Goal: Navigation & Orientation: Find specific page/section

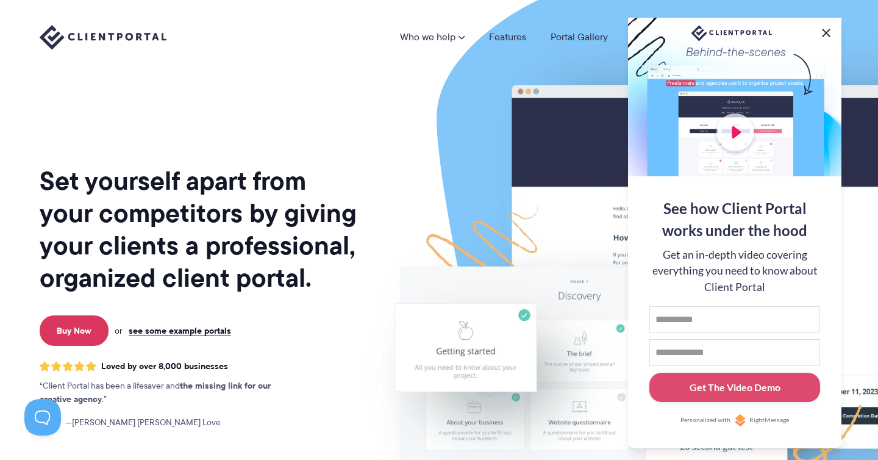
click at [826, 30] on button at bounding box center [826, 33] width 15 height 15
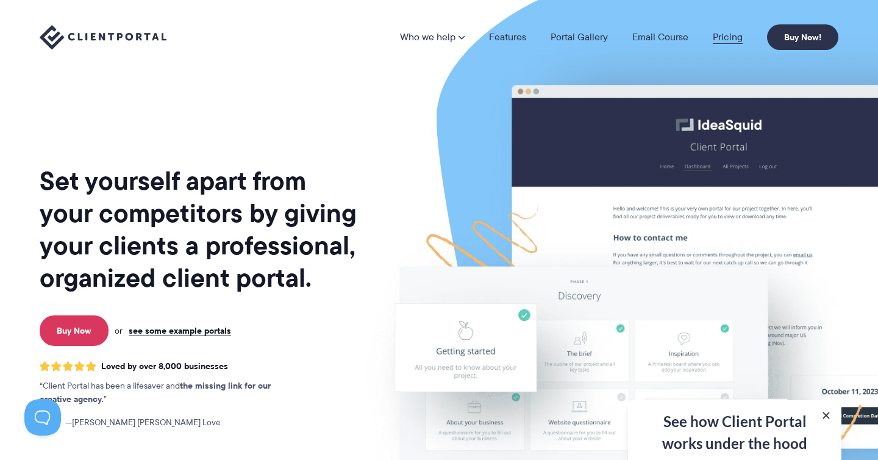
click at [726, 35] on link "Pricing" at bounding box center [728, 37] width 30 height 10
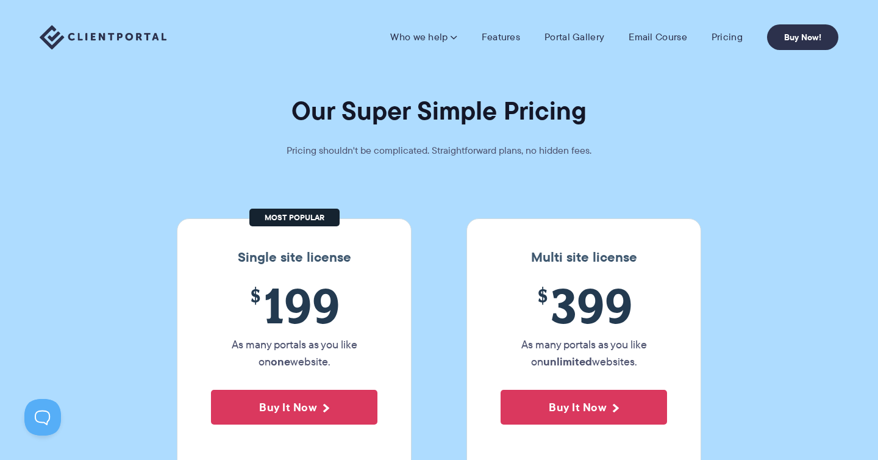
click at [112, 36] on img at bounding box center [103, 37] width 127 height 25
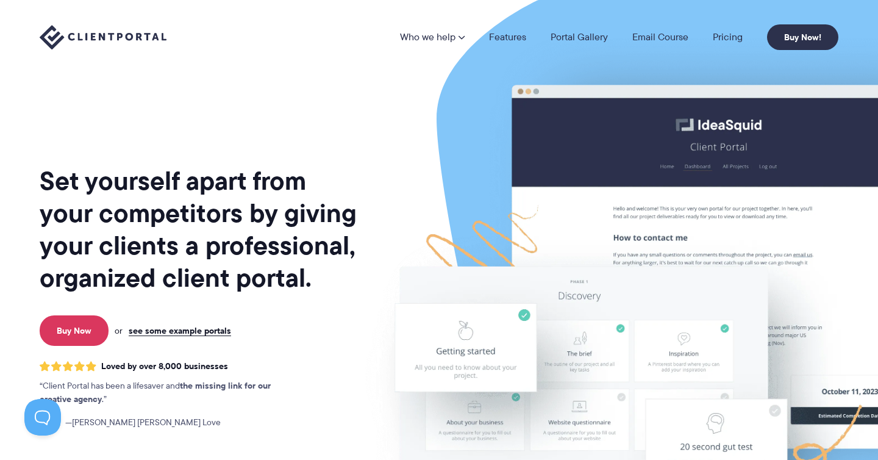
click at [299, 196] on h1 "Set yourself apart from your competitors by giving your clients a professional,…" at bounding box center [199, 229] width 319 height 129
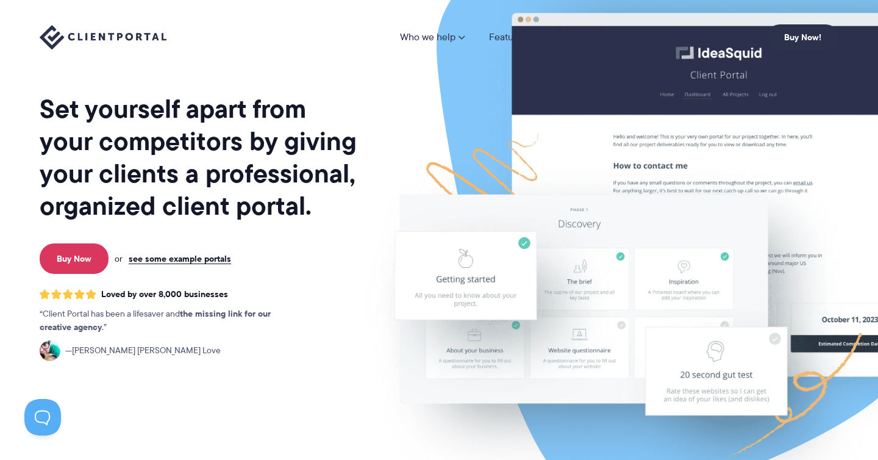
scroll to position [152, 0]
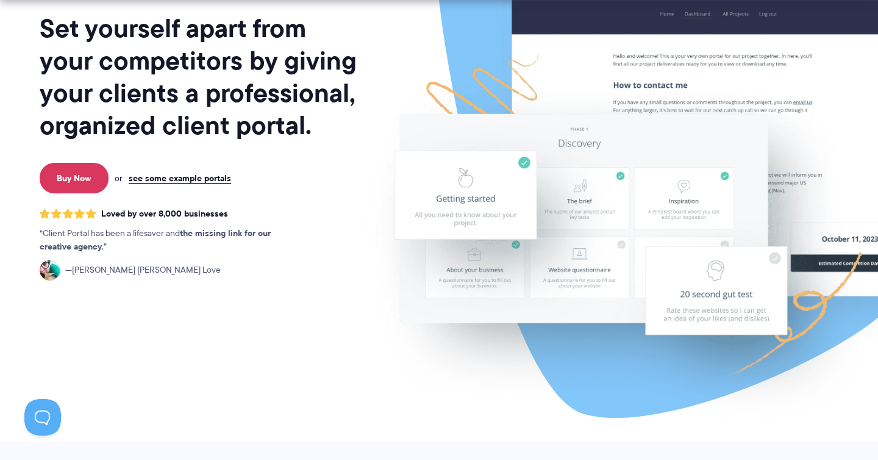
click at [632, 78] on img at bounding box center [684, 149] width 683 height 585
click at [203, 179] on link "see some example portals" at bounding box center [180, 178] width 102 height 11
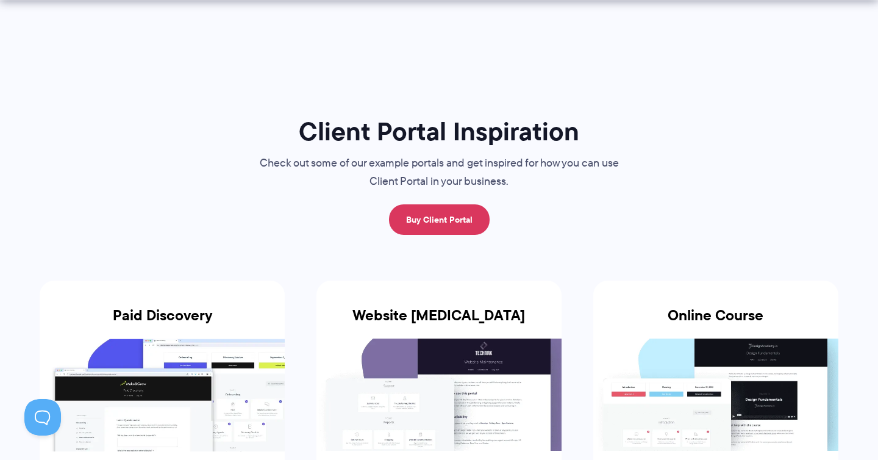
scroll to position [166, 0]
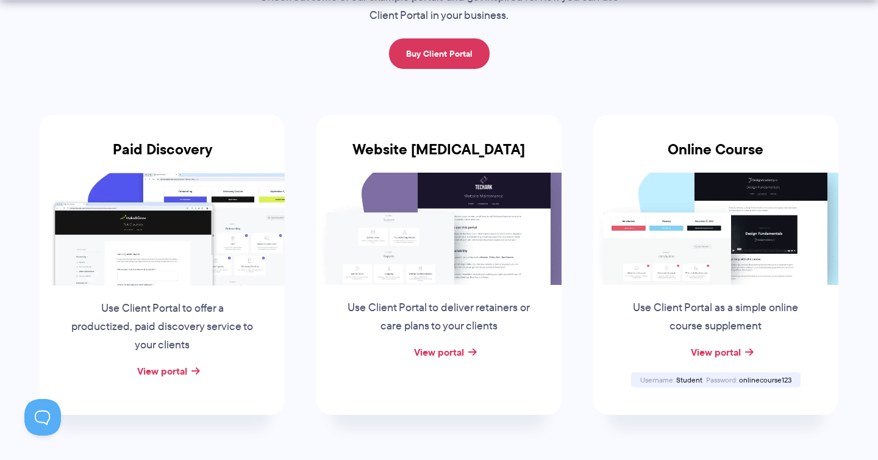
click at [449, 213] on img at bounding box center [438, 229] width 245 height 112
click at [447, 348] on link "View portal" at bounding box center [439, 351] width 50 height 15
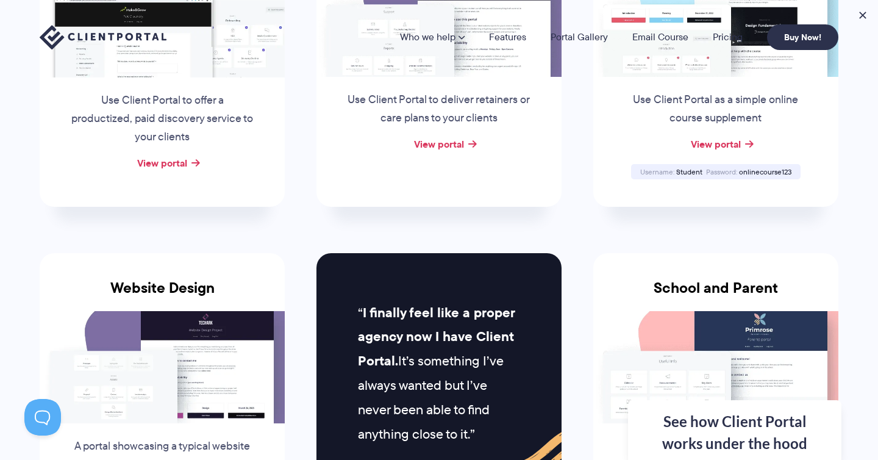
scroll to position [0, 0]
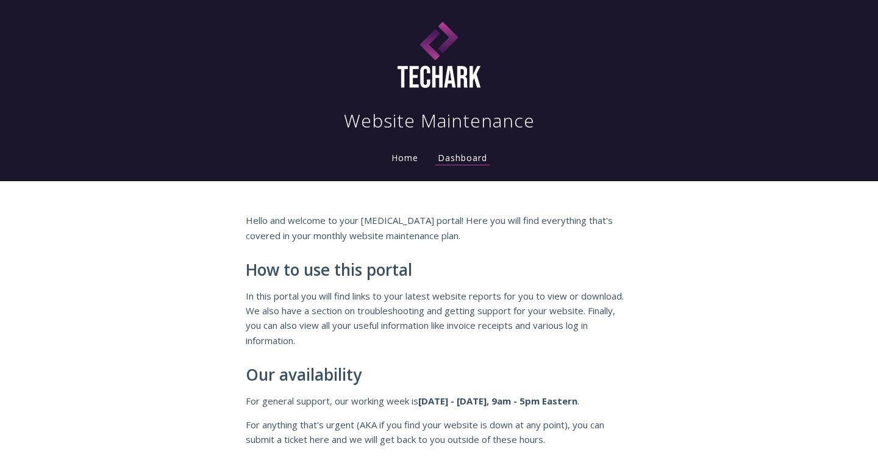
click at [399, 159] on link "Home" at bounding box center [405, 158] width 32 height 12
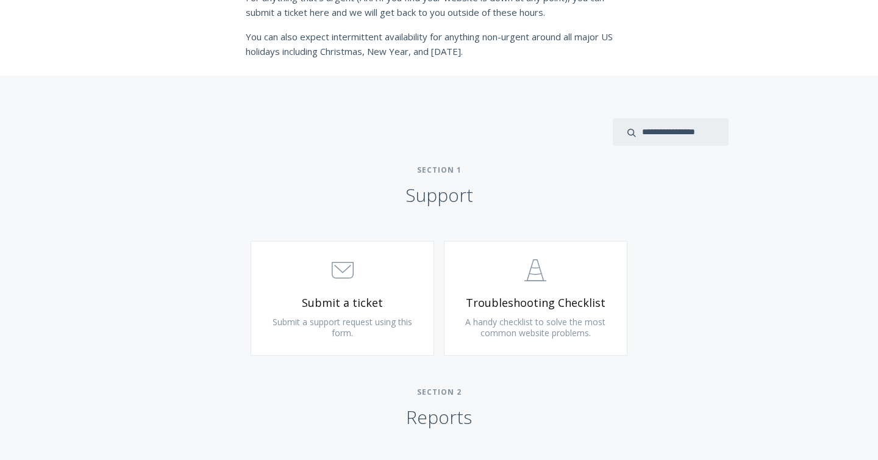
scroll to position [441, 0]
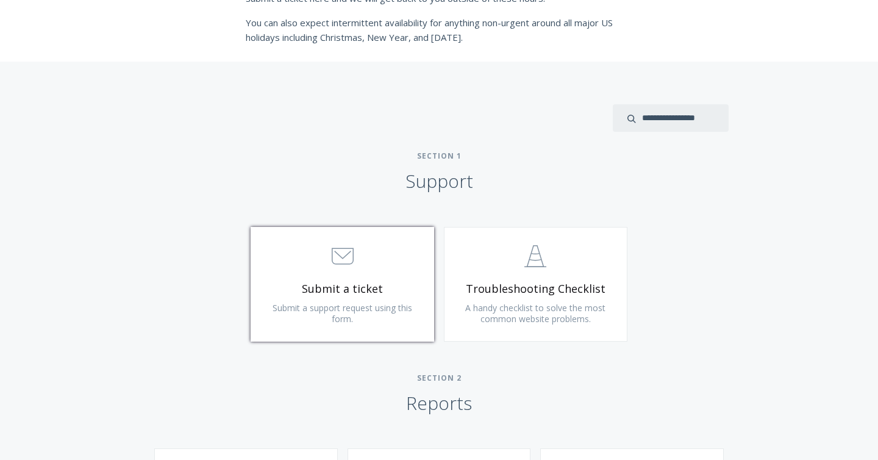
click at [323, 282] on span "Submit a ticket" at bounding box center [342, 289] width 146 height 14
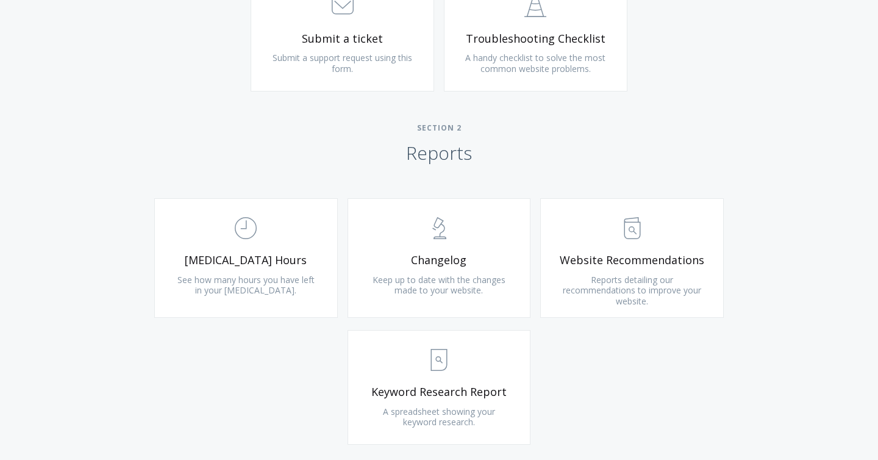
scroll to position [797, 0]
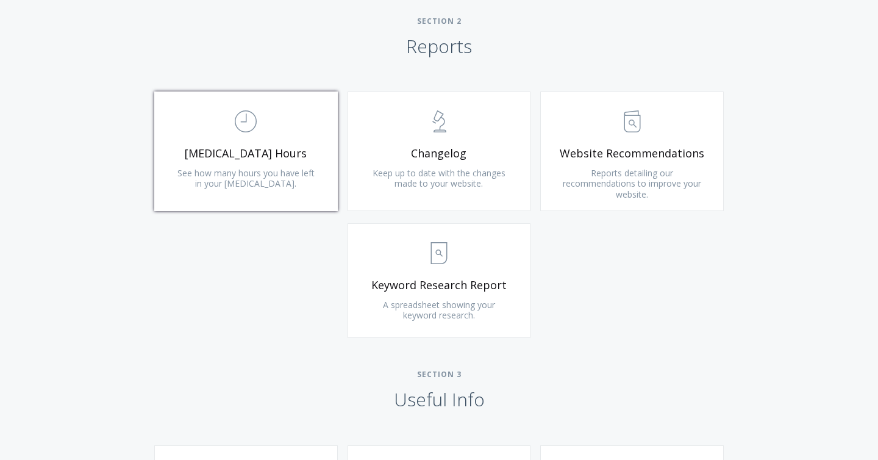
click at [251, 177] on span "See how many hours you have left in your retainer." at bounding box center [245, 178] width 137 height 23
click at [670, 145] on link ".st0{fill:none;stroke:#000000;stroke-width:2;stroke-miterlimit:10;} Untitled-13…" at bounding box center [632, 150] width 184 height 119
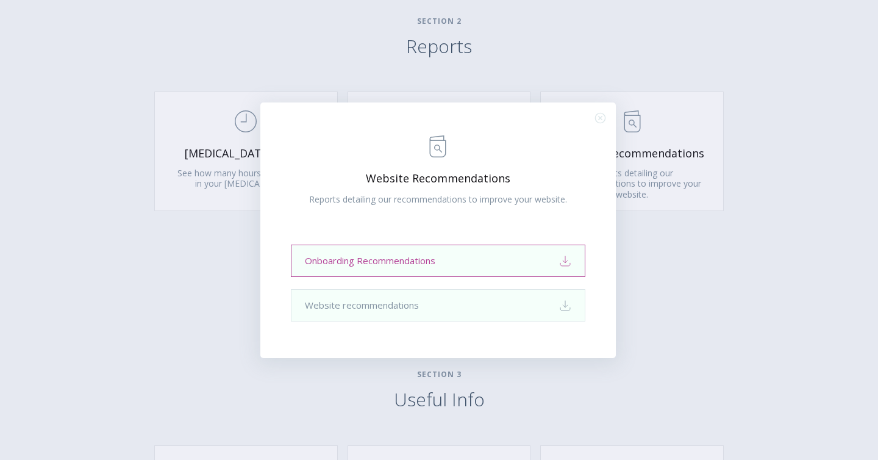
click at [450, 262] on link "Onboarding Recommendations Download" at bounding box center [438, 260] width 294 height 32
click at [598, 113] on circle "Close (Press escape to close)" at bounding box center [600, 118] width 10 height 10
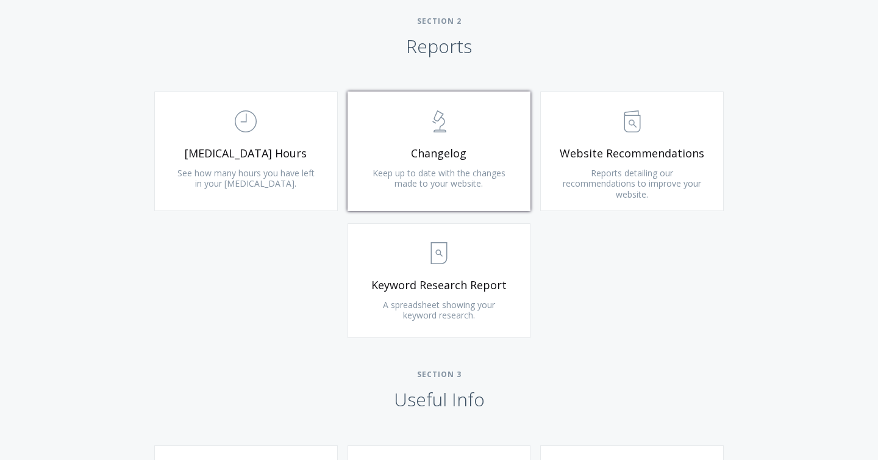
click at [469, 162] on link ".st0{fill:none;stroke:#000000;stroke-width:2;stroke-miterlimit:10;} Untitled-25…" at bounding box center [440, 150] width 184 height 119
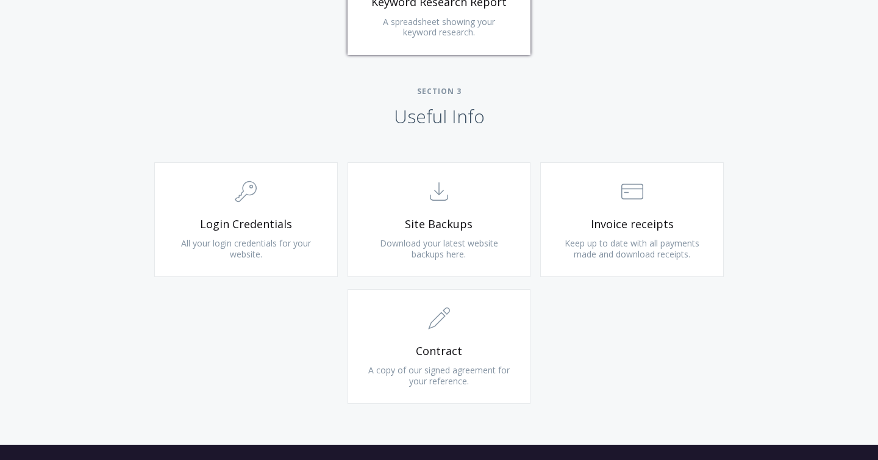
scroll to position [1099, 0]
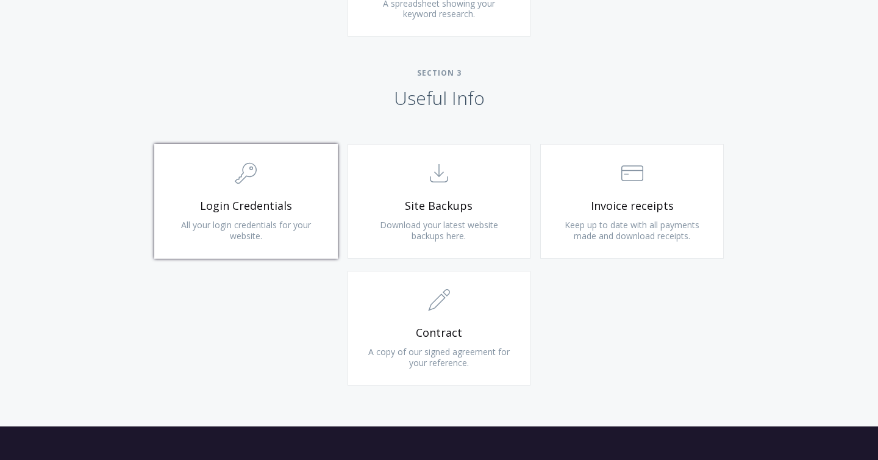
click at [252, 210] on span "Login Credentials" at bounding box center [246, 206] width 146 height 14
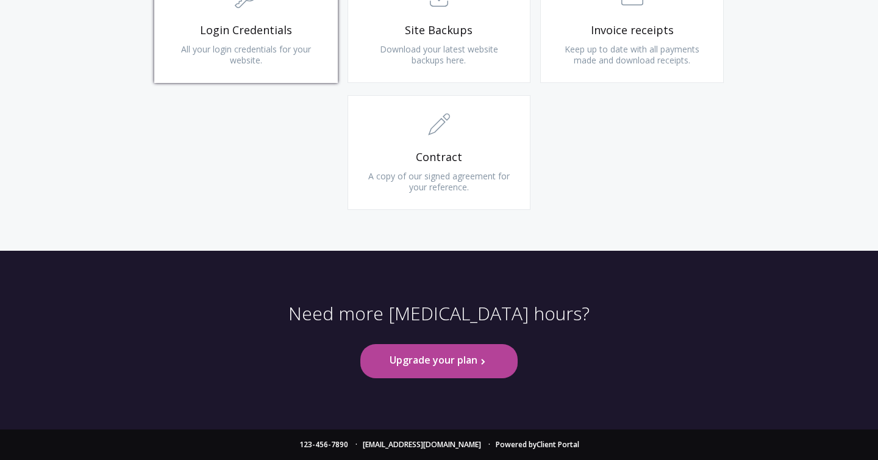
scroll to position [1274, 0]
click at [446, 366] on link "Upgrade your plan .st0{fill:none;stroke:#000000;stroke-width:2;stroke-miterlimi…" at bounding box center [438, 361] width 157 height 34
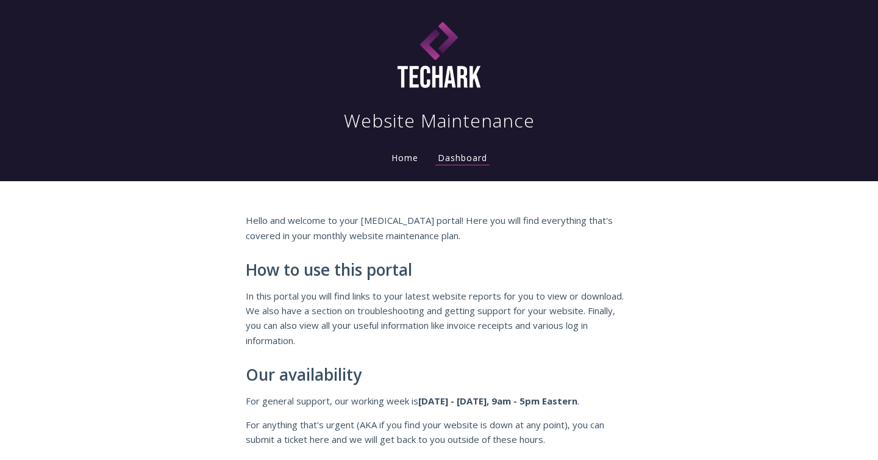
scroll to position [1274, 0]
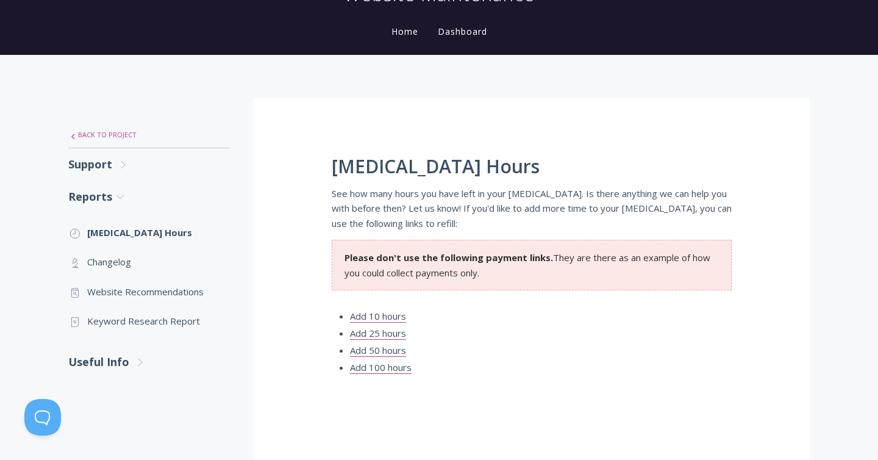
scroll to position [301, 0]
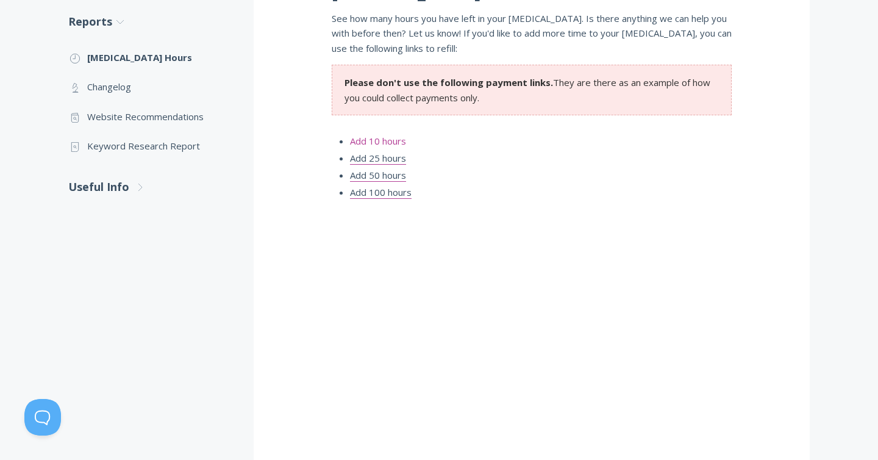
click at [390, 137] on link "Add 10 hours" at bounding box center [378, 141] width 56 height 13
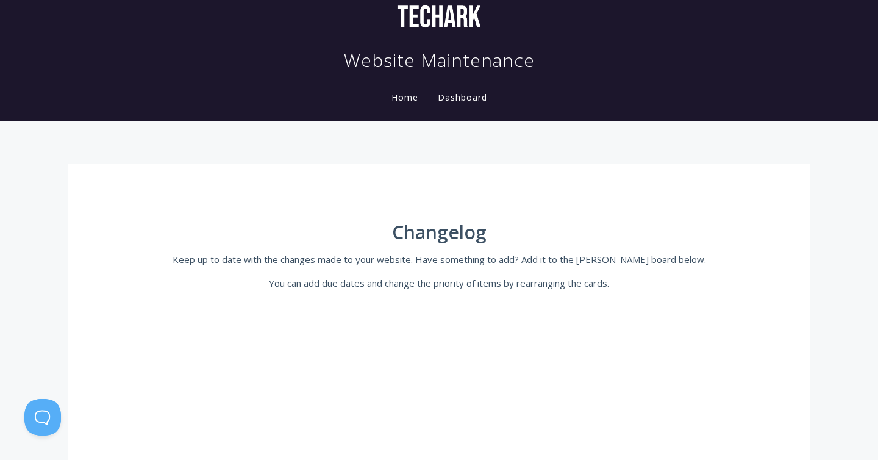
scroll to position [38, 0]
